Goal: Task Accomplishment & Management: Manage account settings

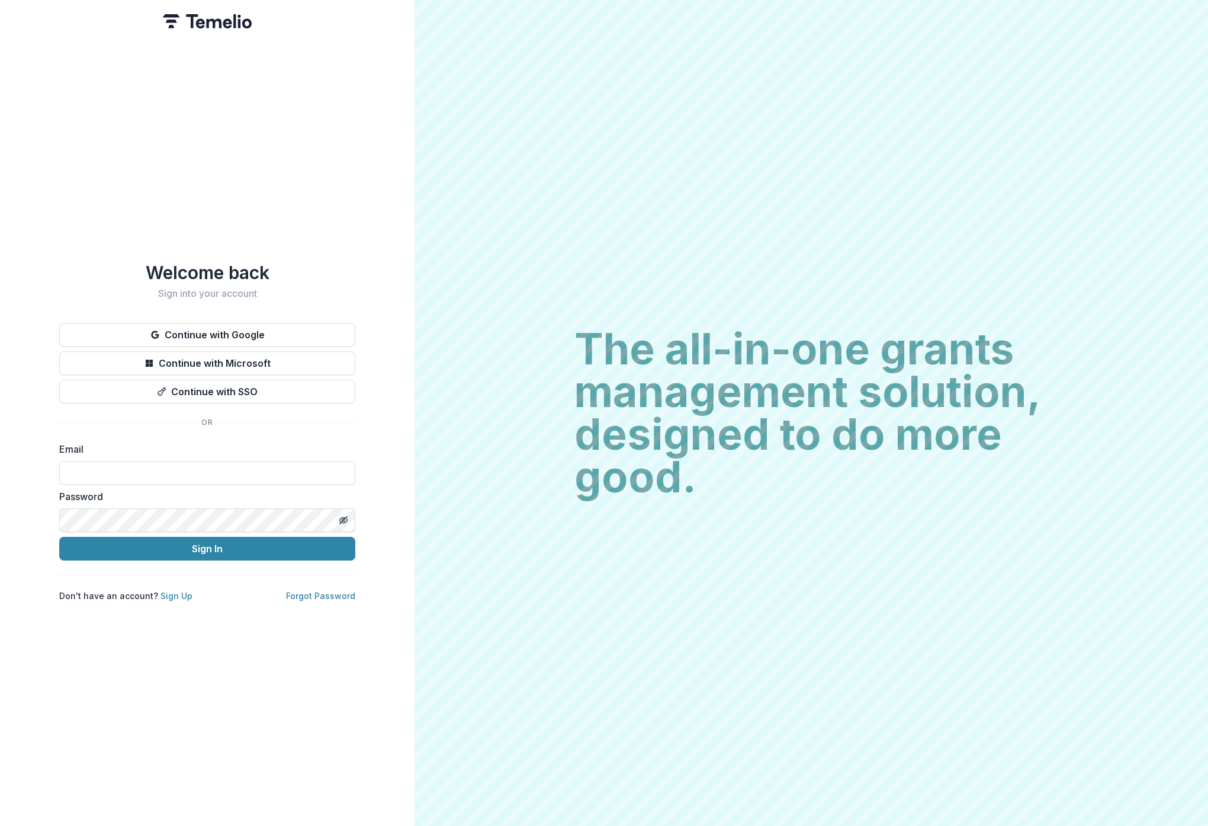
type input "**********"
click at [225, 544] on button "Sign In" at bounding box center [207, 549] width 296 height 24
